Goal: Communication & Community: Answer question/provide support

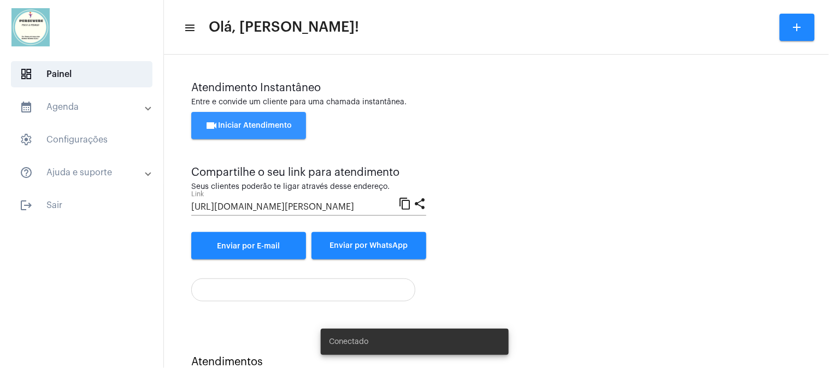
click at [290, 118] on button "videocam Iniciar Atendimento" at bounding box center [248, 125] width 115 height 27
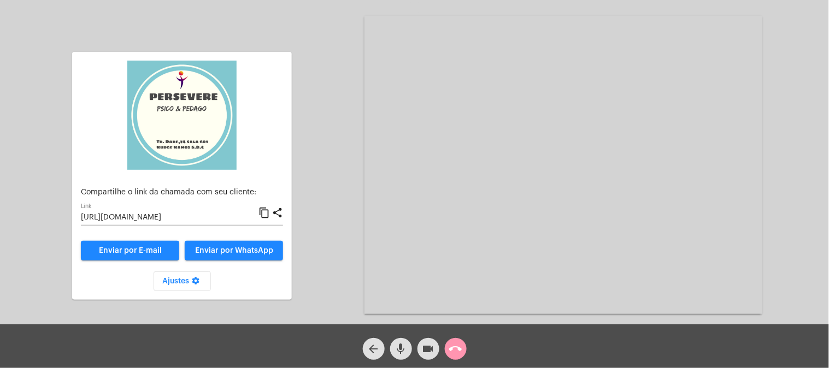
click at [263, 213] on mat-icon "content_copy" at bounding box center [264, 213] width 11 height 13
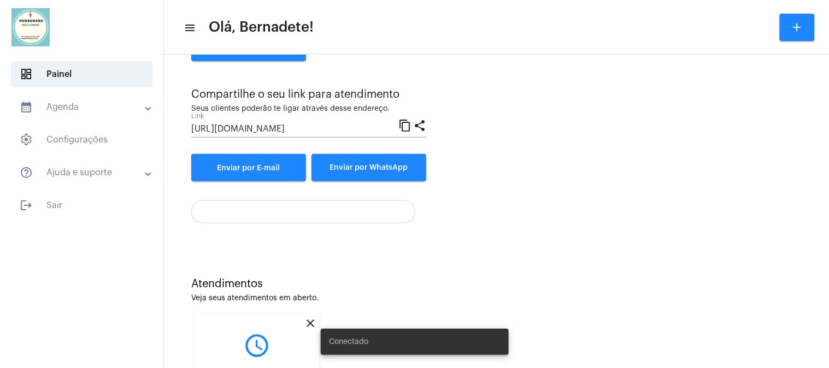
scroll to position [179, 0]
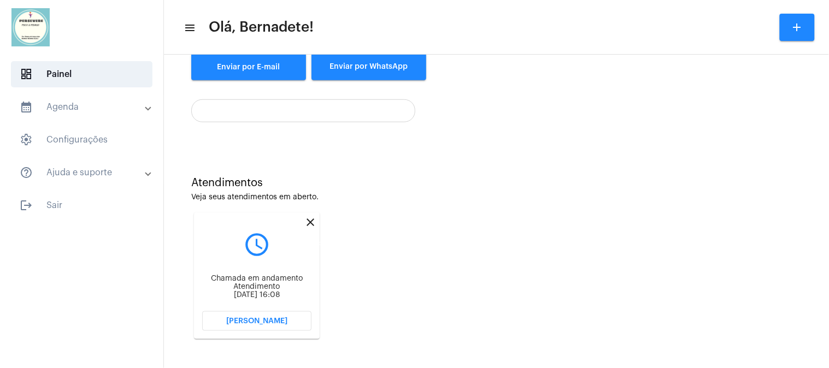
click at [309, 219] on mat-icon "close" at bounding box center [310, 222] width 13 height 13
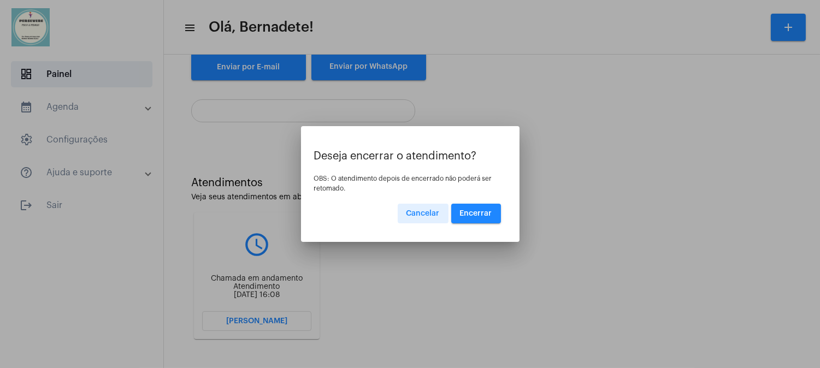
click at [476, 209] on button "Encerrar" at bounding box center [476, 214] width 50 height 20
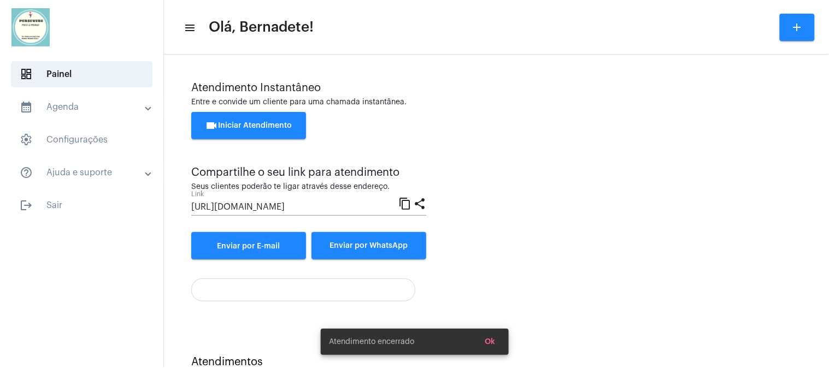
click at [271, 120] on button "videocam Iniciar Atendimento" at bounding box center [248, 125] width 115 height 27
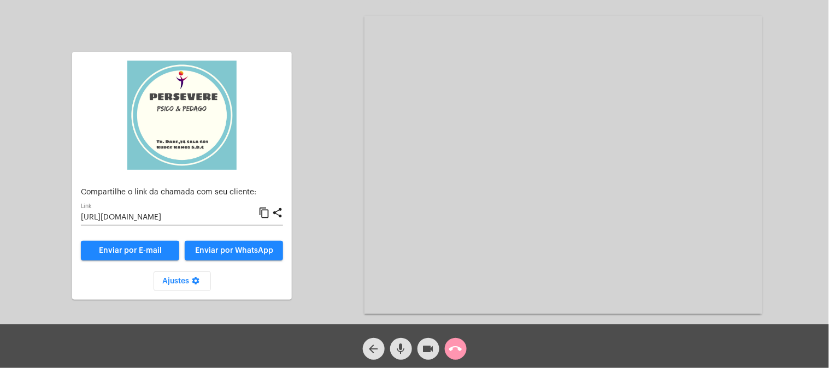
click at [265, 215] on mat-icon "content_copy" at bounding box center [264, 213] width 11 height 13
click at [397, 96] on video at bounding box center [564, 165] width 398 height 298
